Goal: Task Accomplishment & Management: Manage account settings

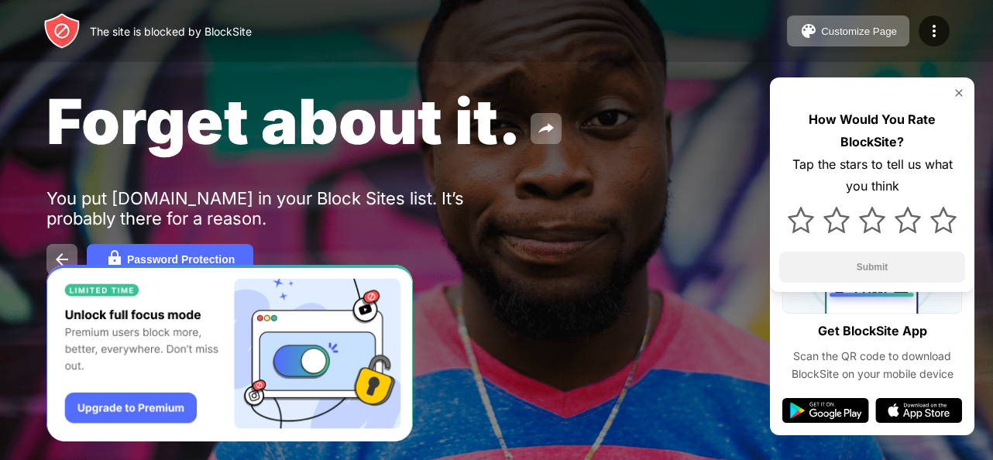
click at [961, 95] on img at bounding box center [959, 93] width 12 height 12
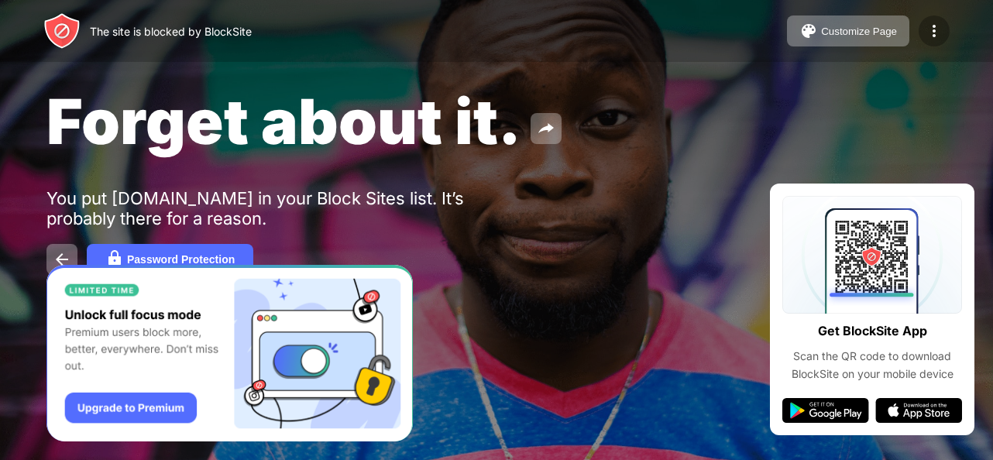
click at [935, 35] on img at bounding box center [934, 31] width 19 height 19
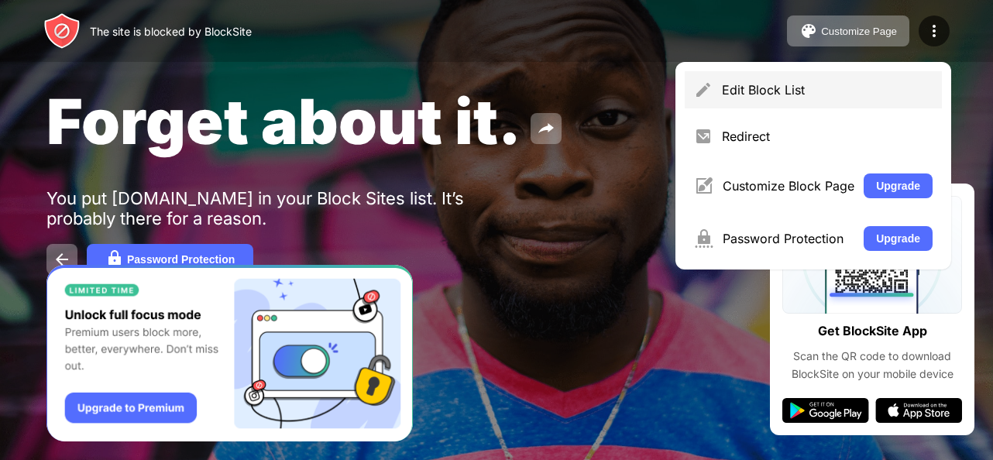
click at [863, 83] on div "Edit Block List" at bounding box center [827, 89] width 211 height 15
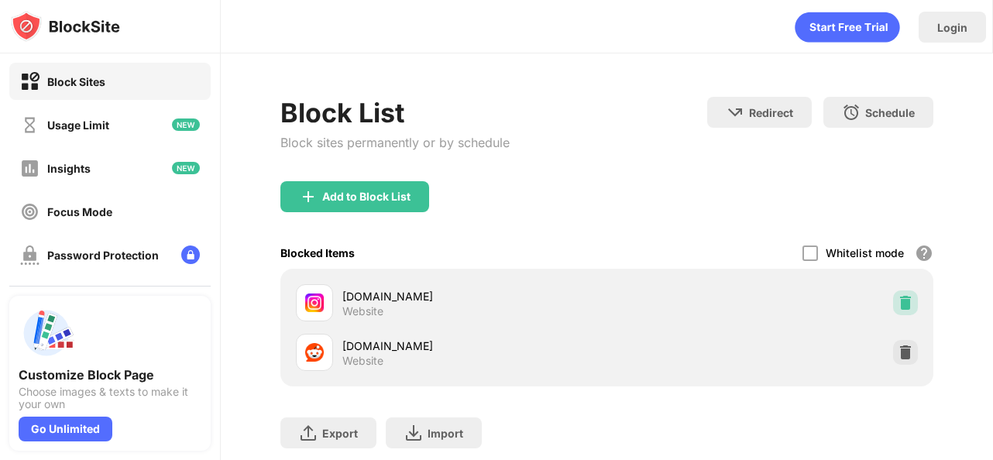
click at [899, 300] on img at bounding box center [905, 302] width 15 height 15
